Goal: Obtain resource: Obtain resource

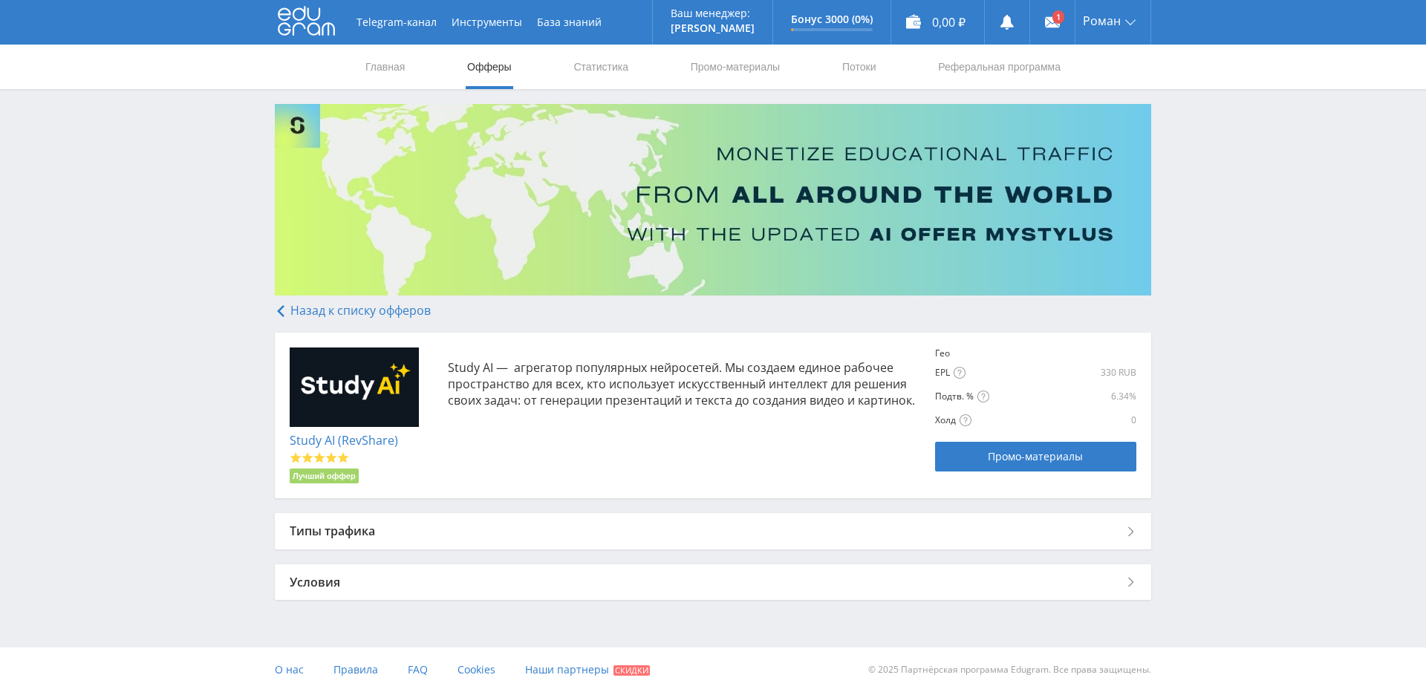
click at [393, 527] on div "Типы трафика" at bounding box center [713, 531] width 876 height 36
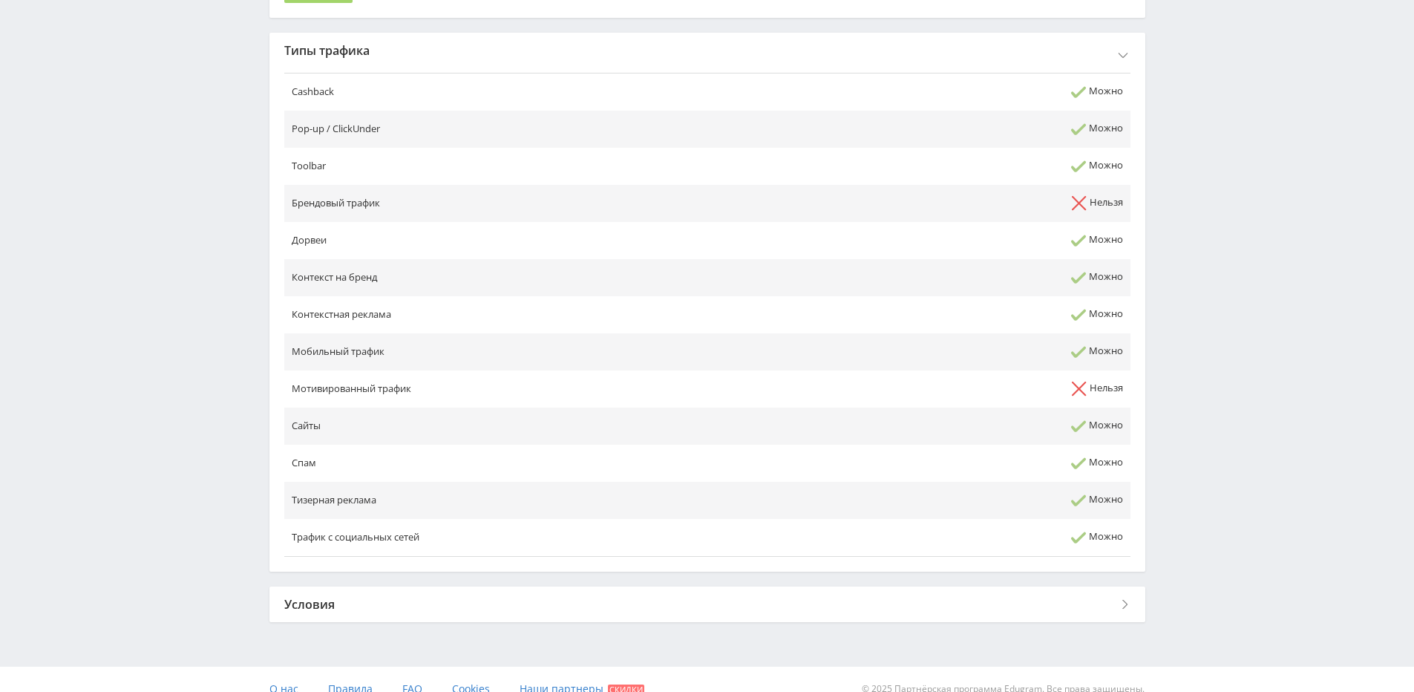
scroll to position [500, 0]
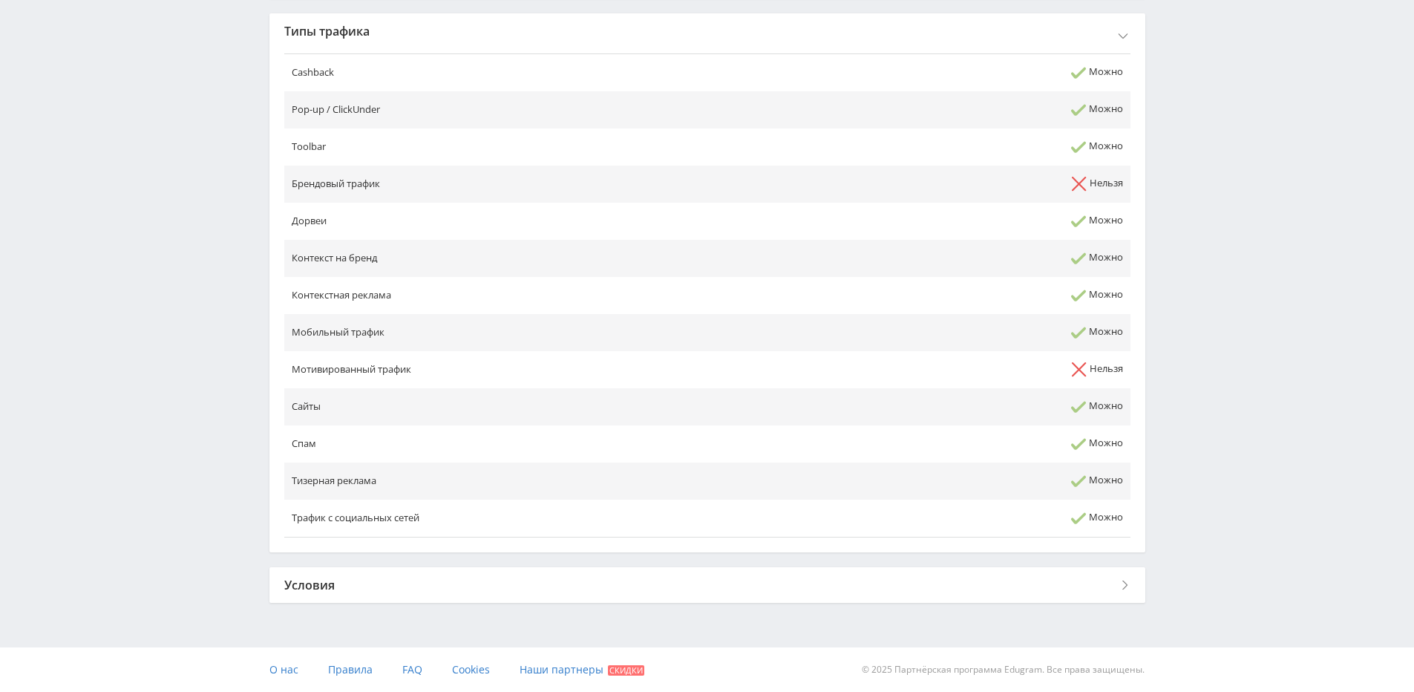
click at [356, 583] on div "Условия" at bounding box center [708, 585] width 876 height 36
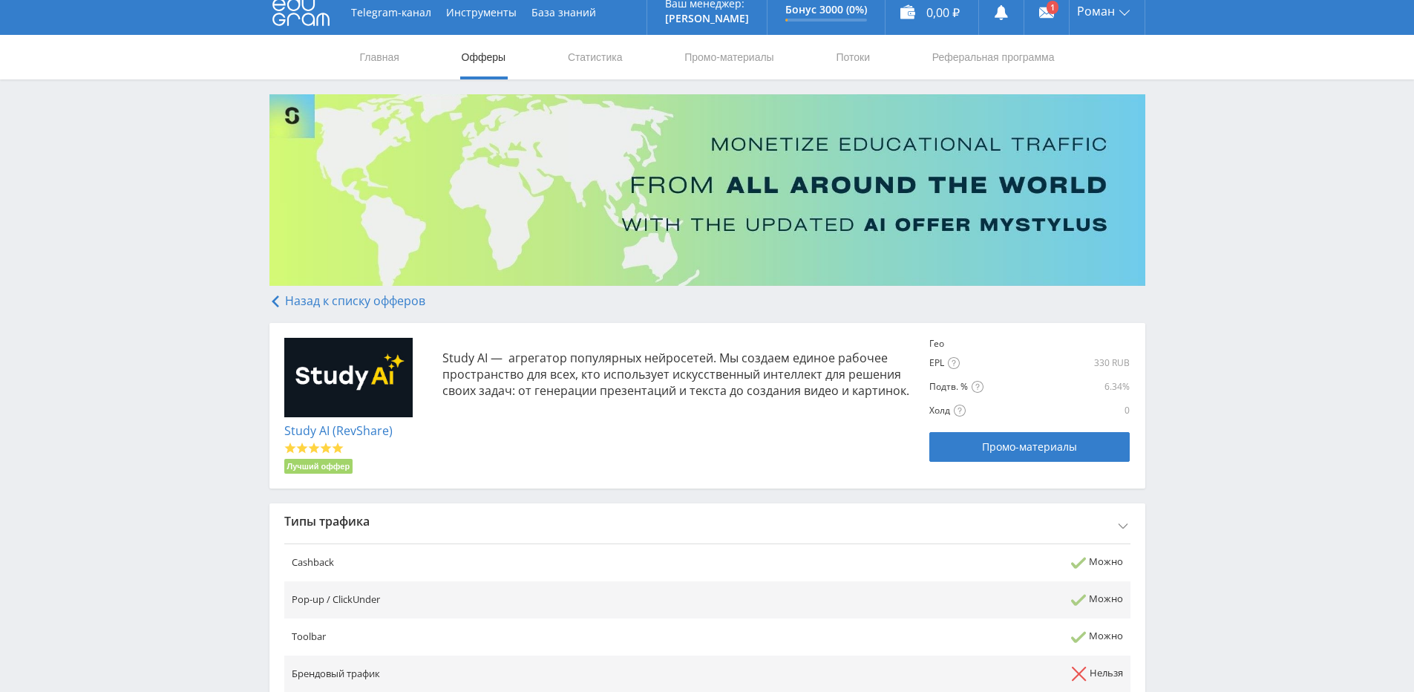
scroll to position [0, 0]
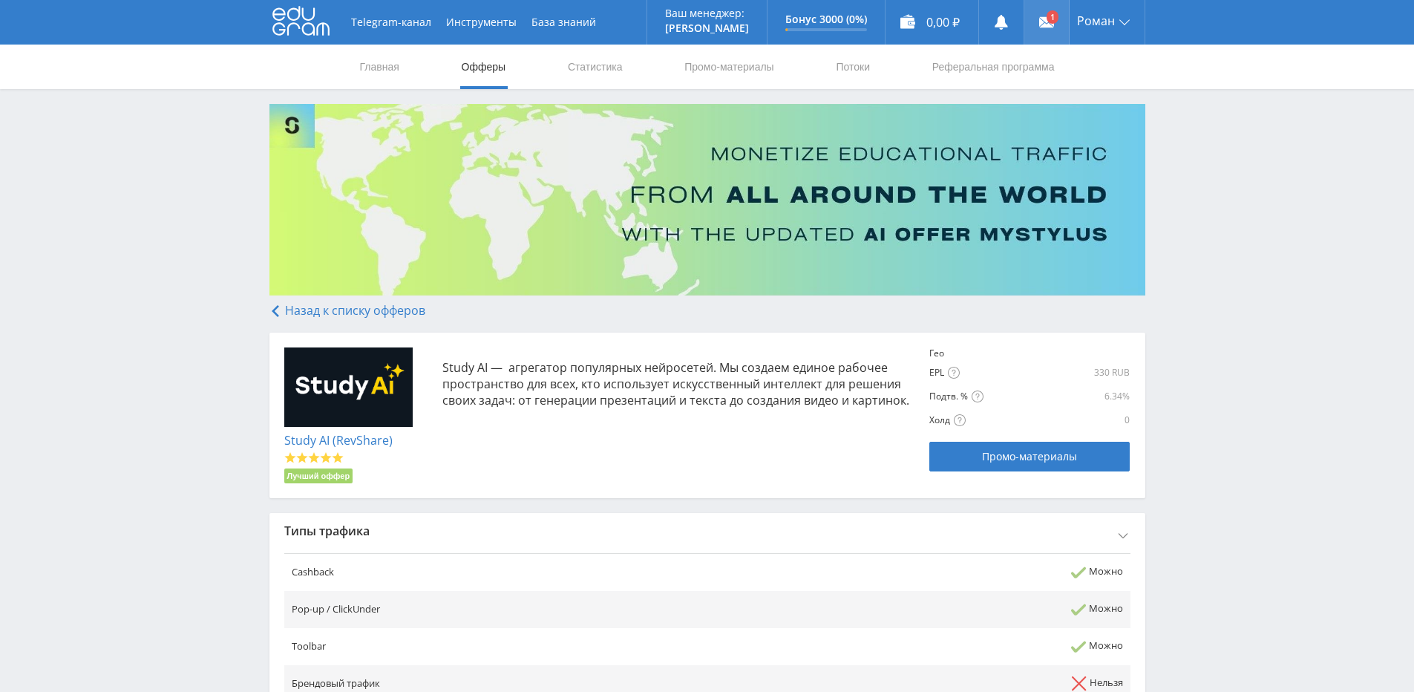
click at [1048, 14] on link at bounding box center [1047, 22] width 45 height 45
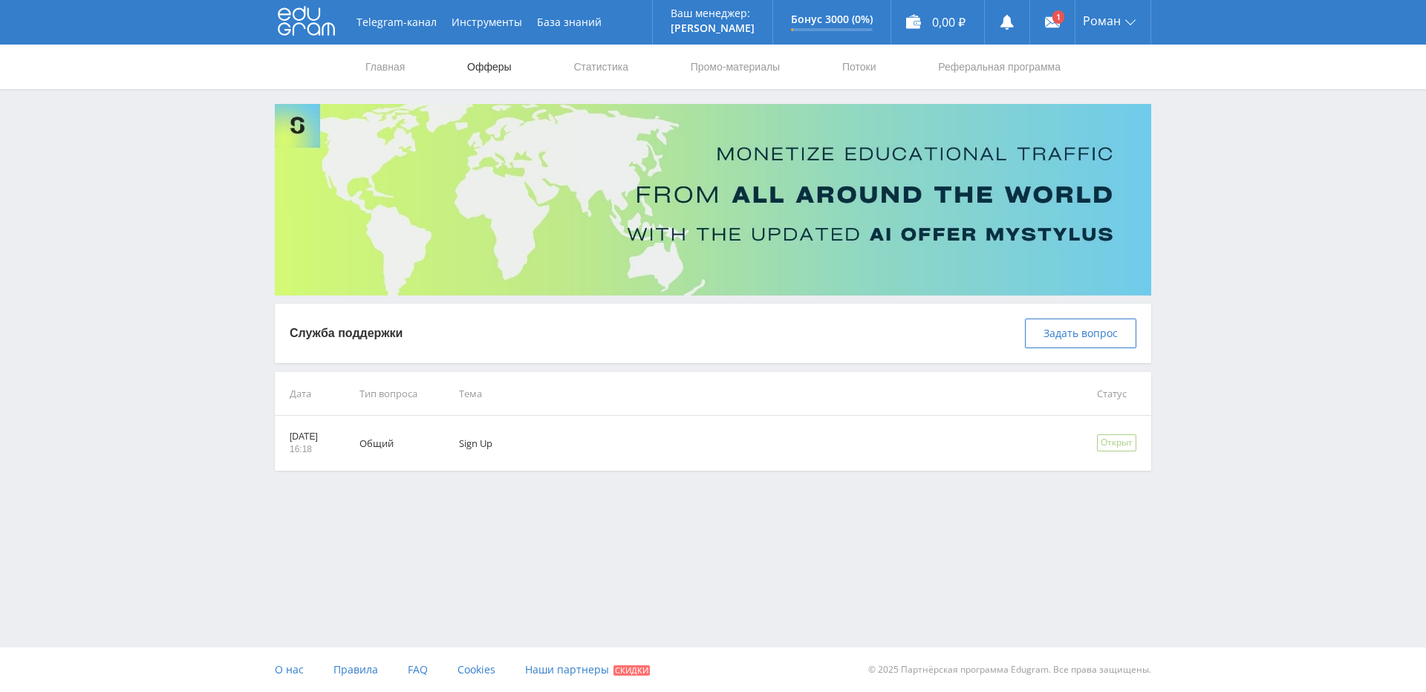
click at [480, 68] on link "Офферы" at bounding box center [490, 67] width 48 height 45
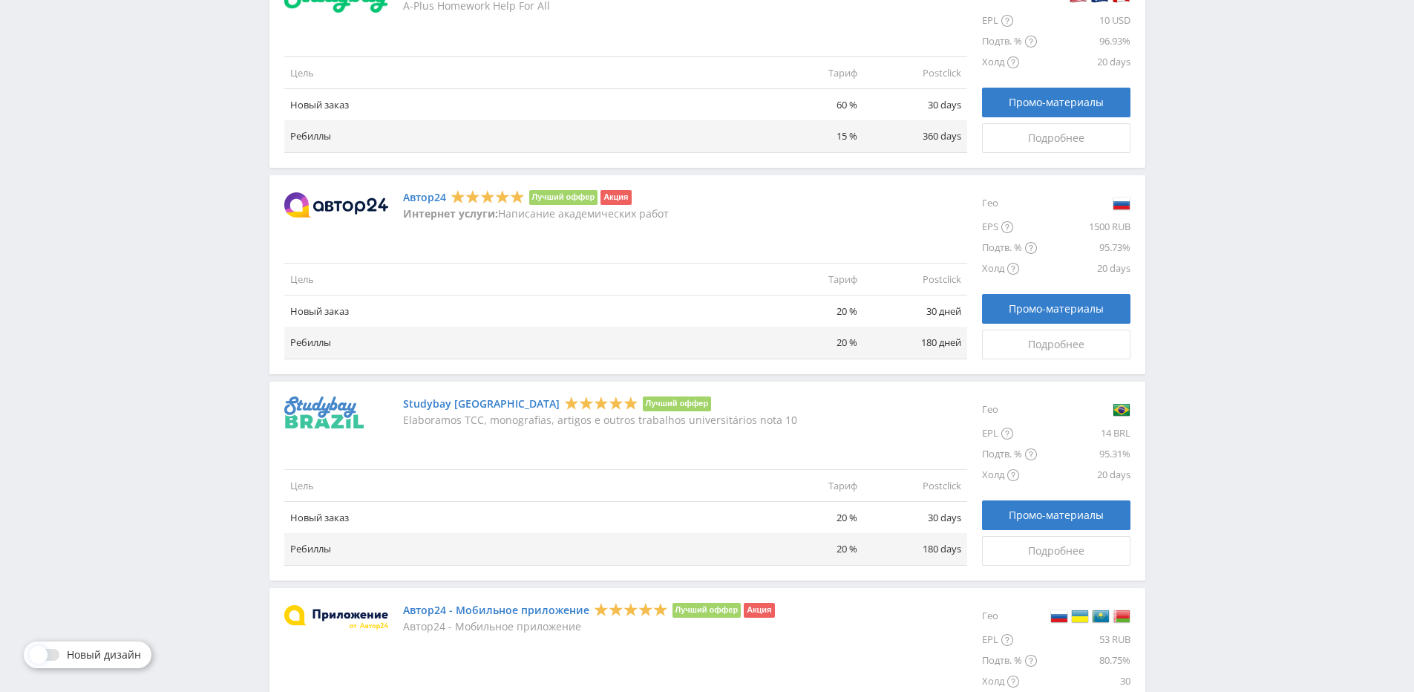
scroll to position [1610, 0]
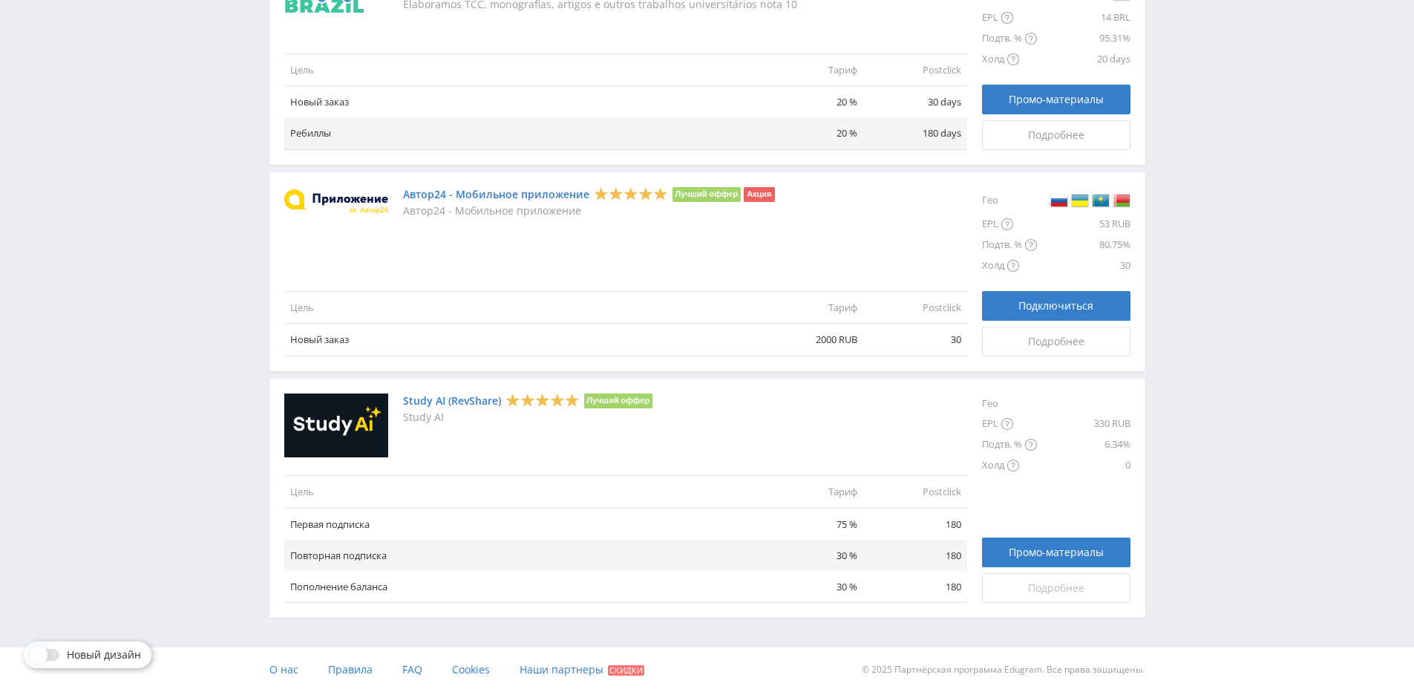
click at [1074, 589] on span "Подробнее" at bounding box center [1056, 588] width 56 height 12
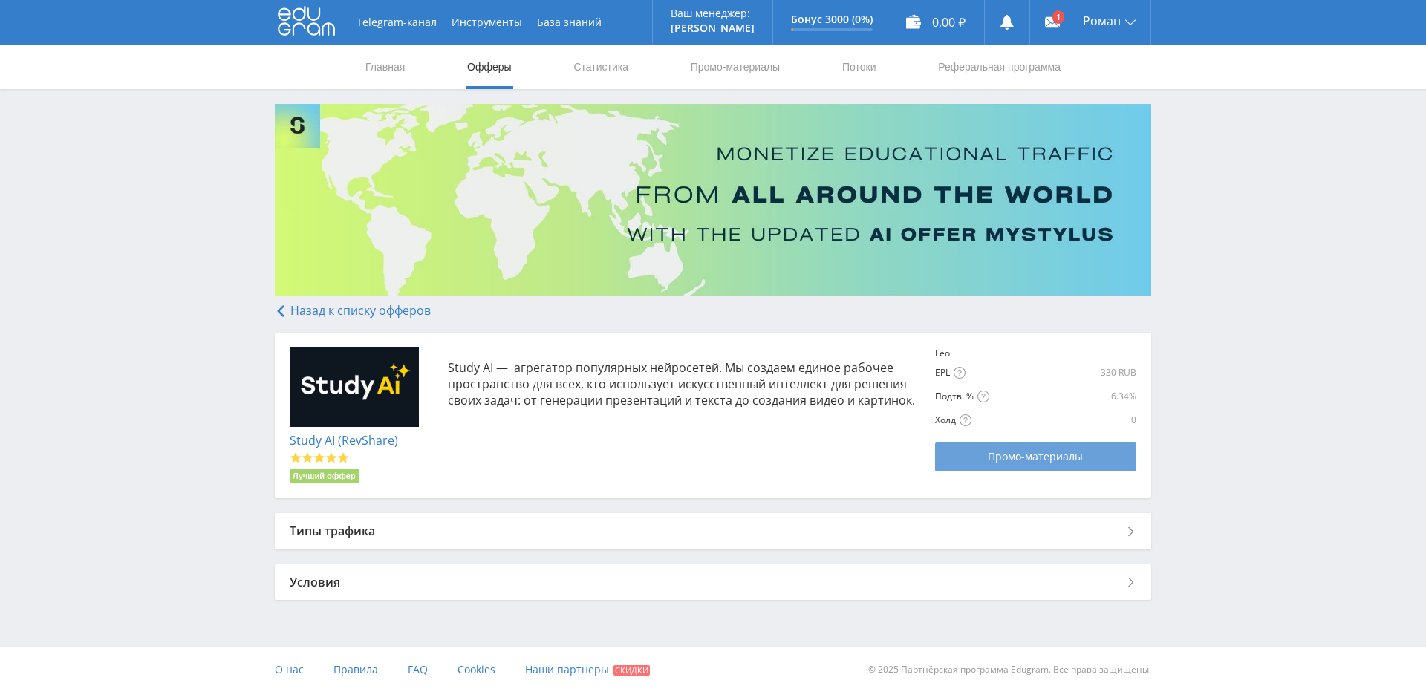
click at [1001, 451] on span "Промо-материалы" at bounding box center [1035, 457] width 95 height 12
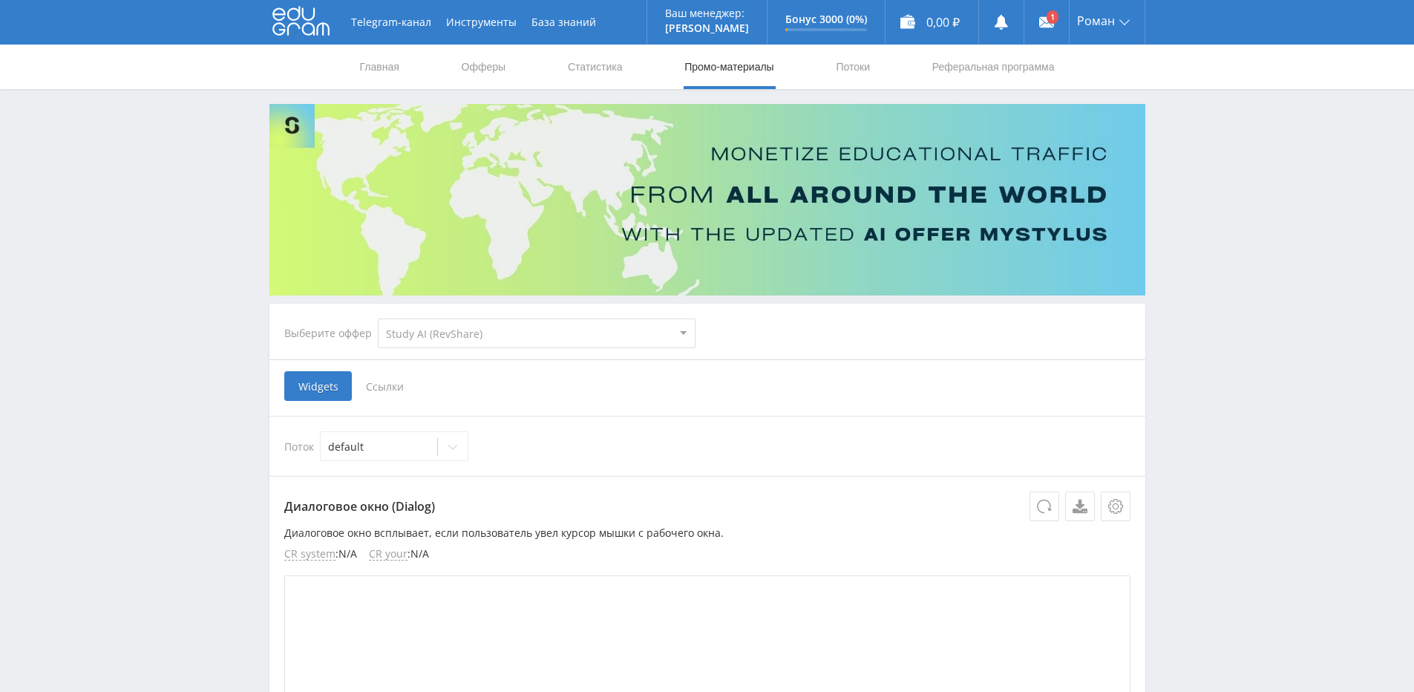
select select "376"
click at [383, 385] on span "Ссылки" at bounding box center [385, 386] width 66 height 30
click at [0, 0] on input "Ссылки" at bounding box center [0, 0] width 0 height 0
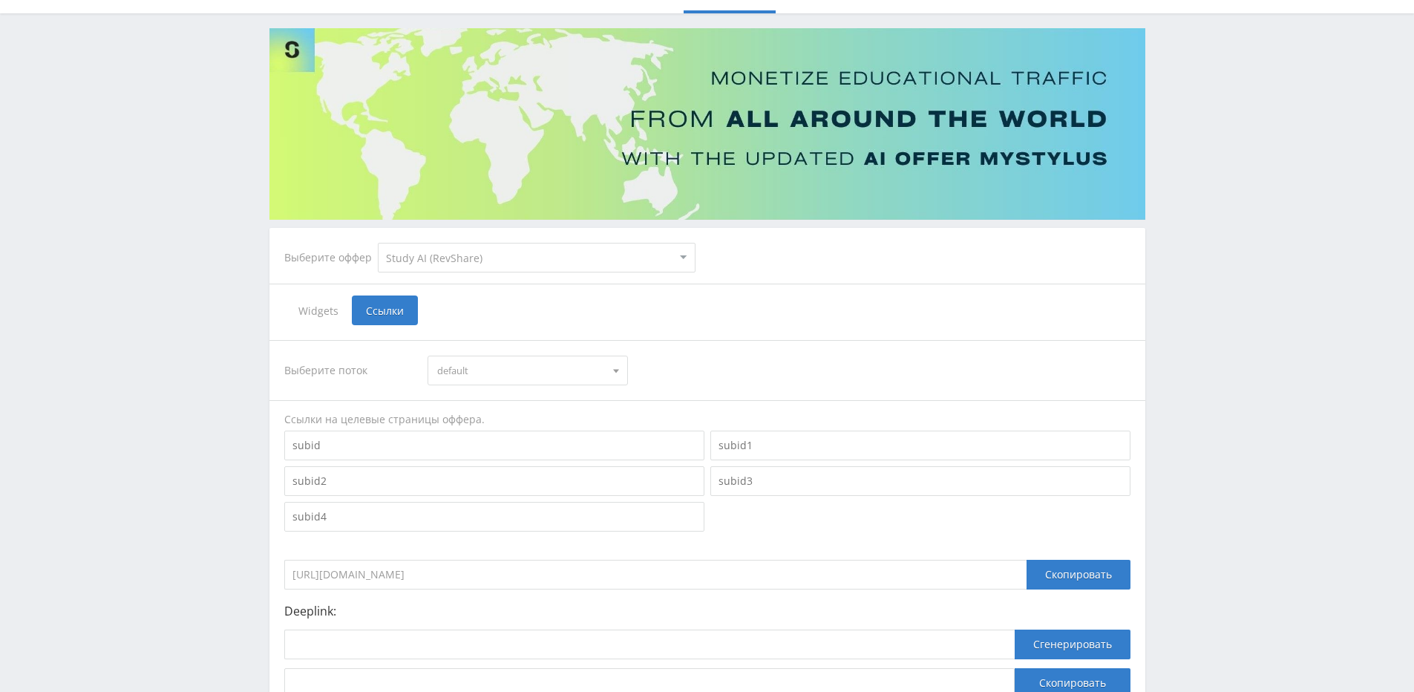
scroll to position [200, 0]
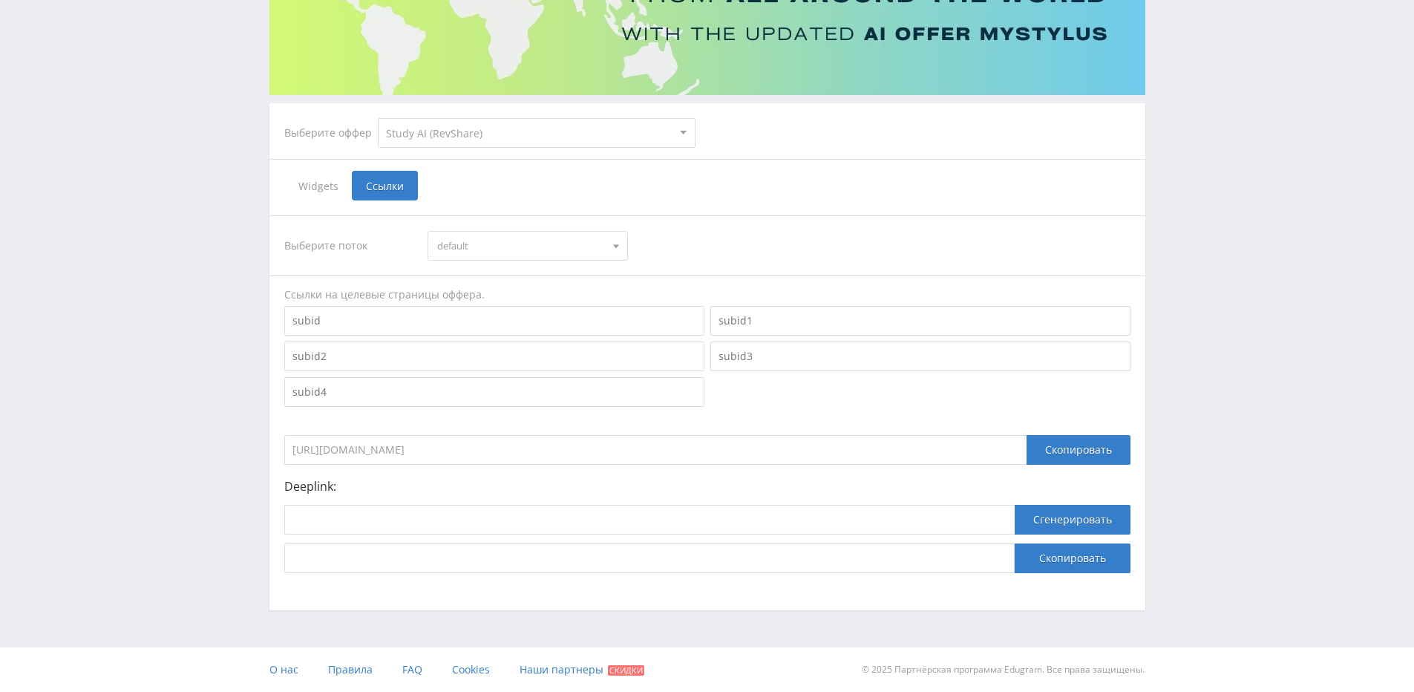
click at [586, 255] on span "default" at bounding box center [521, 246] width 168 height 28
click at [557, 252] on span "default" at bounding box center [521, 246] width 168 height 28
click at [350, 324] on input at bounding box center [494, 321] width 420 height 30
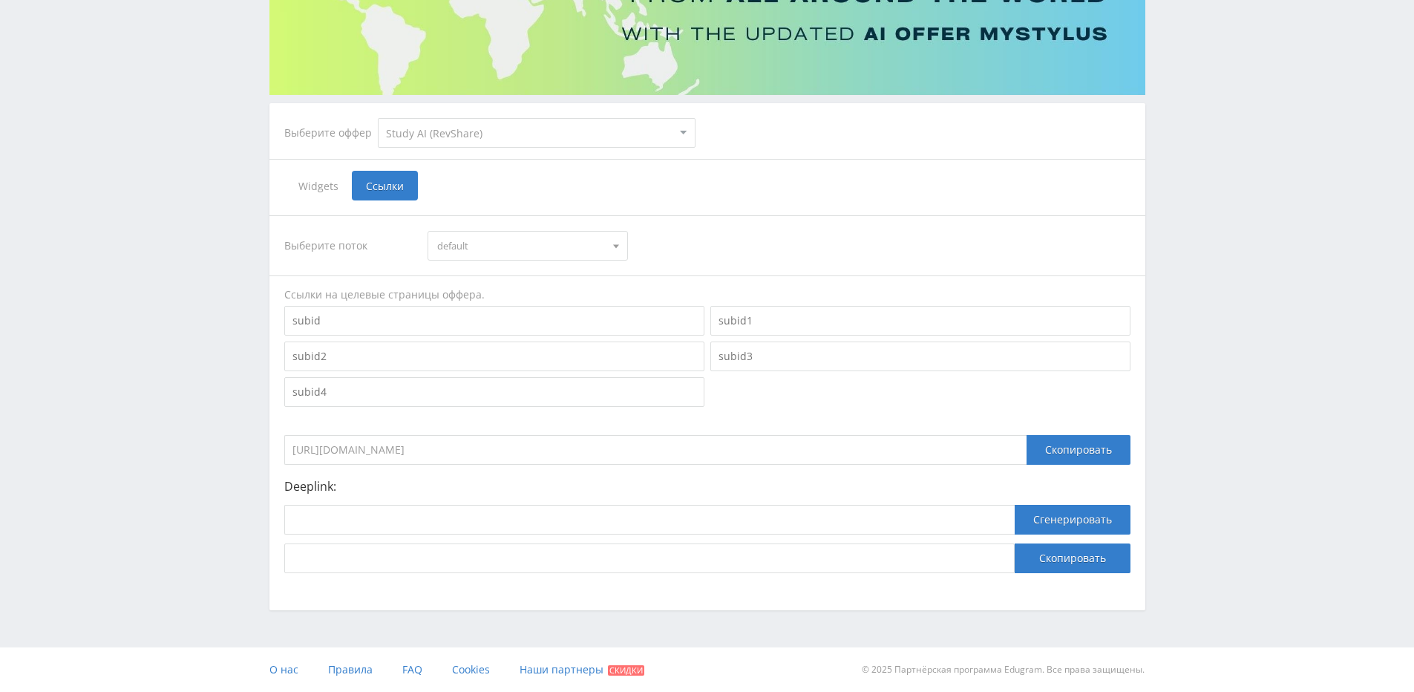
click at [566, 249] on span "default" at bounding box center [521, 246] width 168 height 28
